Goal: Transaction & Acquisition: Purchase product/service

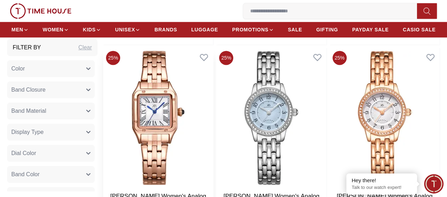
scroll to position [469, 0]
click at [191, 123] on img at bounding box center [158, 118] width 110 height 140
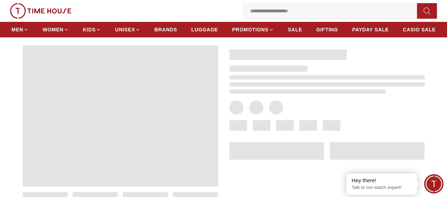
scroll to position [28, 0]
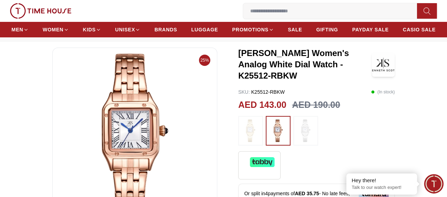
click at [242, 132] on img at bounding box center [251, 131] width 18 height 23
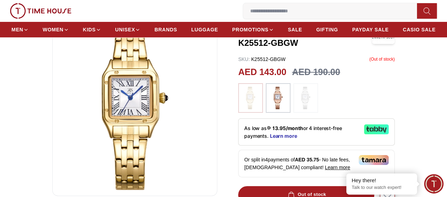
scroll to position [61, 0]
click at [272, 96] on img at bounding box center [278, 98] width 18 height 23
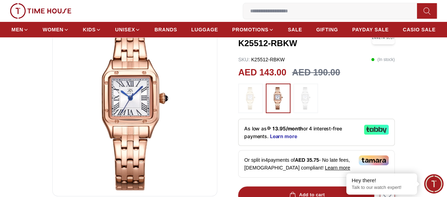
scroll to position [25, 0]
